Goal: Information Seeking & Learning: Compare options

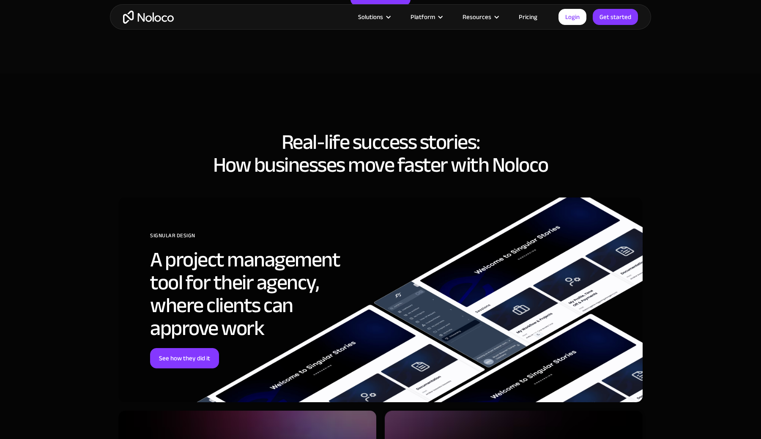
scroll to position [3164, 0]
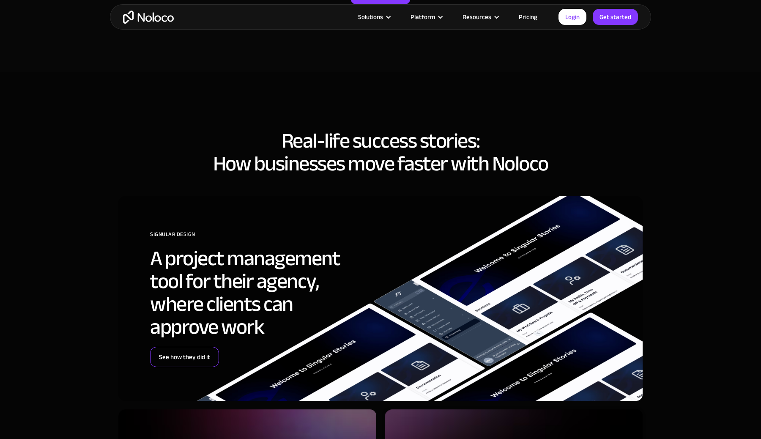
click at [187, 352] on link "See how they did it" at bounding box center [184, 357] width 69 height 20
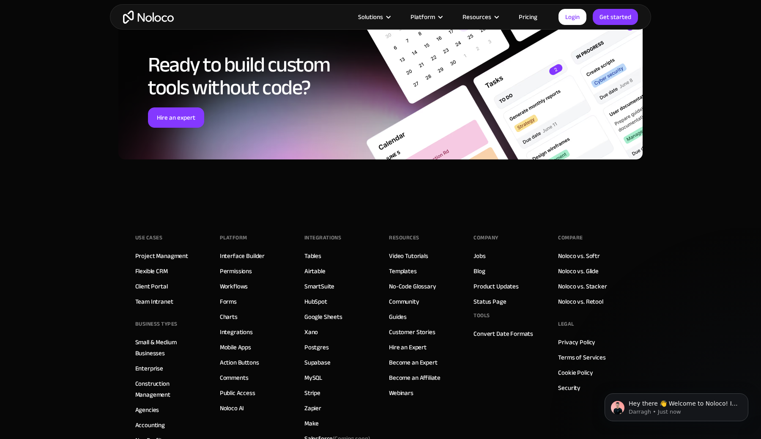
scroll to position [3243, 0]
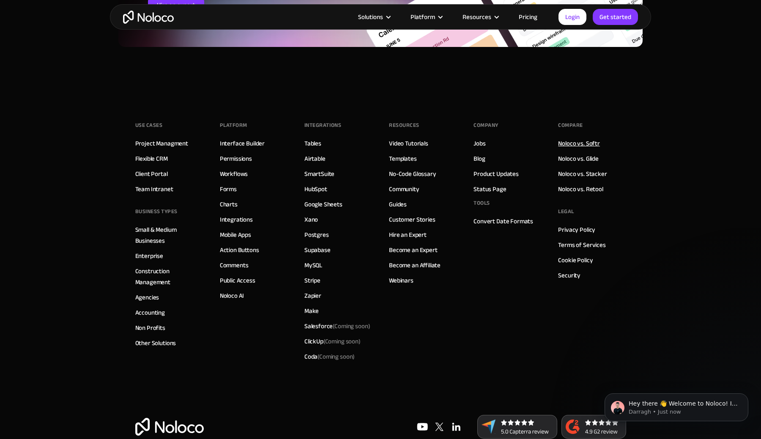
click at [572, 138] on link "Noloco vs. Softr" at bounding box center [579, 143] width 42 height 11
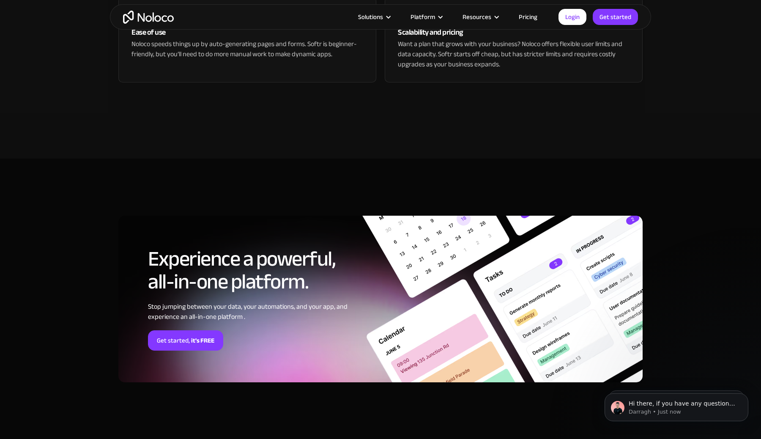
scroll to position [2161, 0]
